Goal: Task Accomplishment & Management: Manage account settings

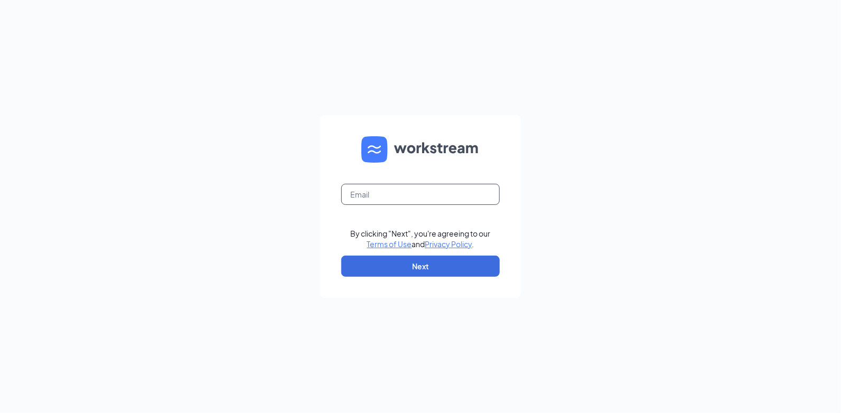
click at [402, 197] on input "text" at bounding box center [420, 194] width 159 height 21
type input "[EMAIL_ADDRESS][DOMAIN_NAME]"
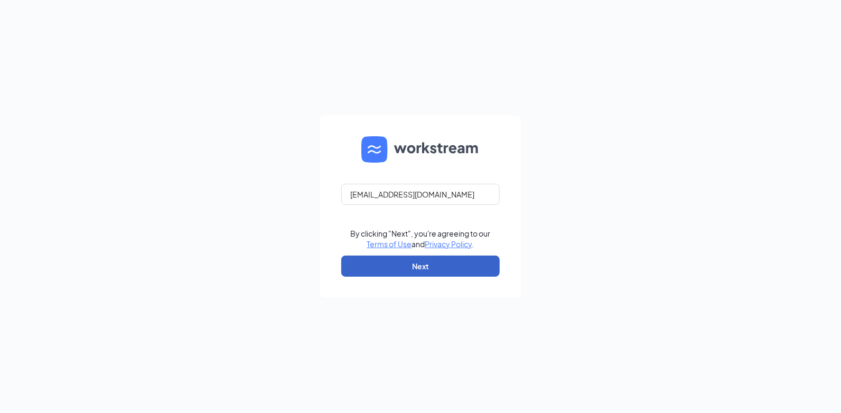
click at [418, 265] on button "Next" at bounding box center [420, 266] width 159 height 21
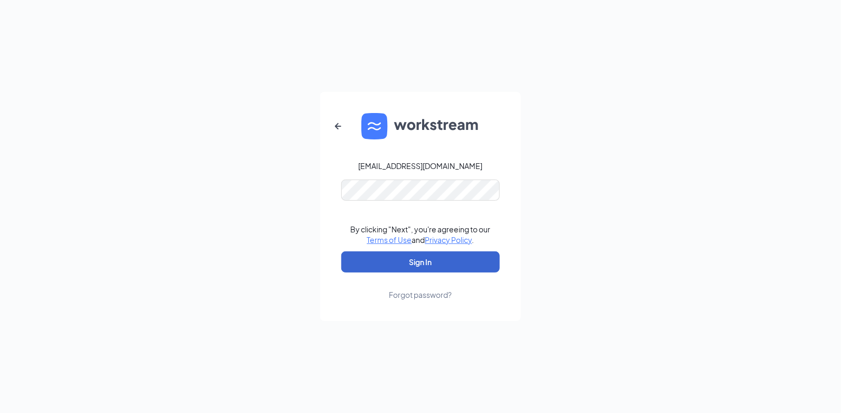
click at [420, 265] on button "Sign In" at bounding box center [420, 262] width 159 height 21
